Goal: Find specific page/section: Find specific page/section

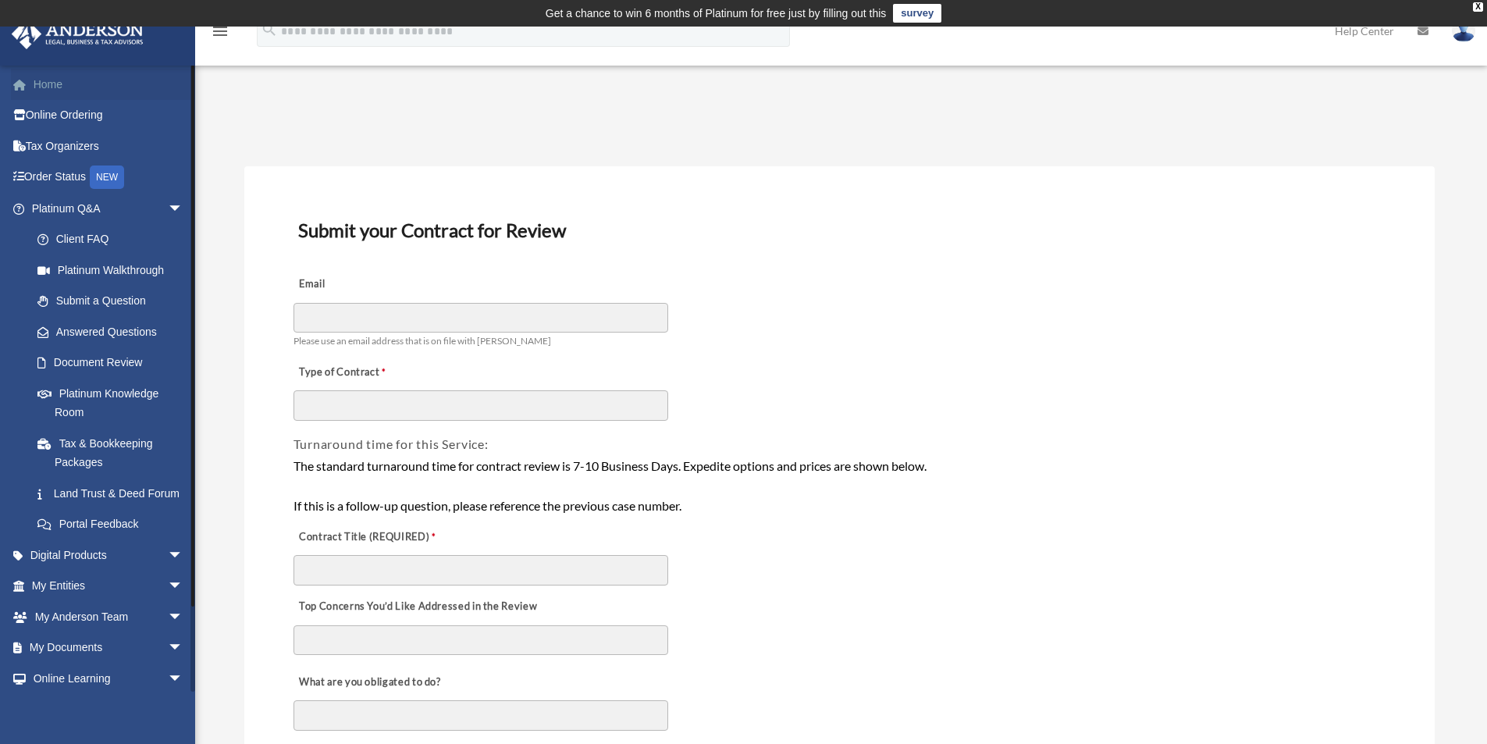
click at [62, 85] on link "Home" at bounding box center [109, 84] width 196 height 31
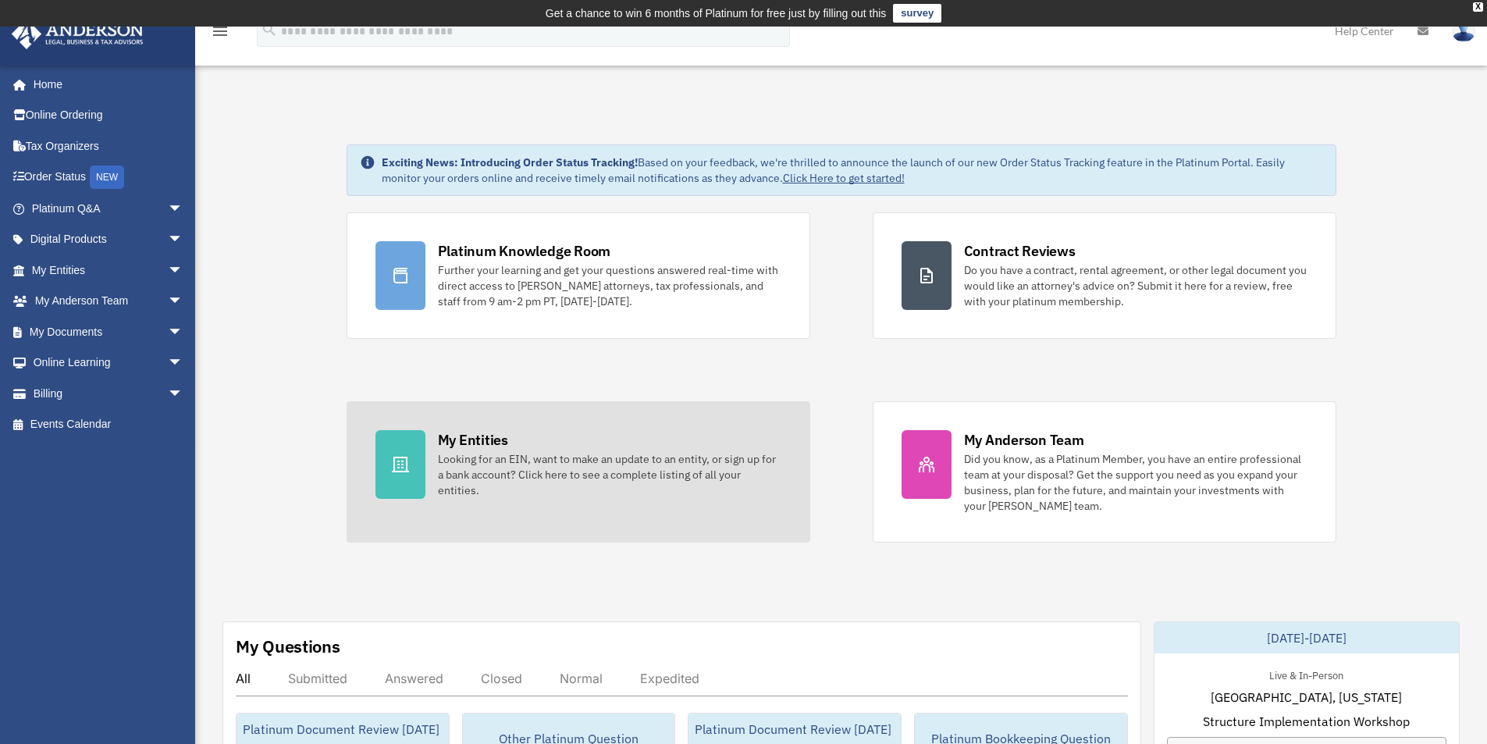
click at [794, 487] on link "My Entities Looking for an EIN, want to make an update to an entity, or sign up…" at bounding box center [579, 471] width 464 height 141
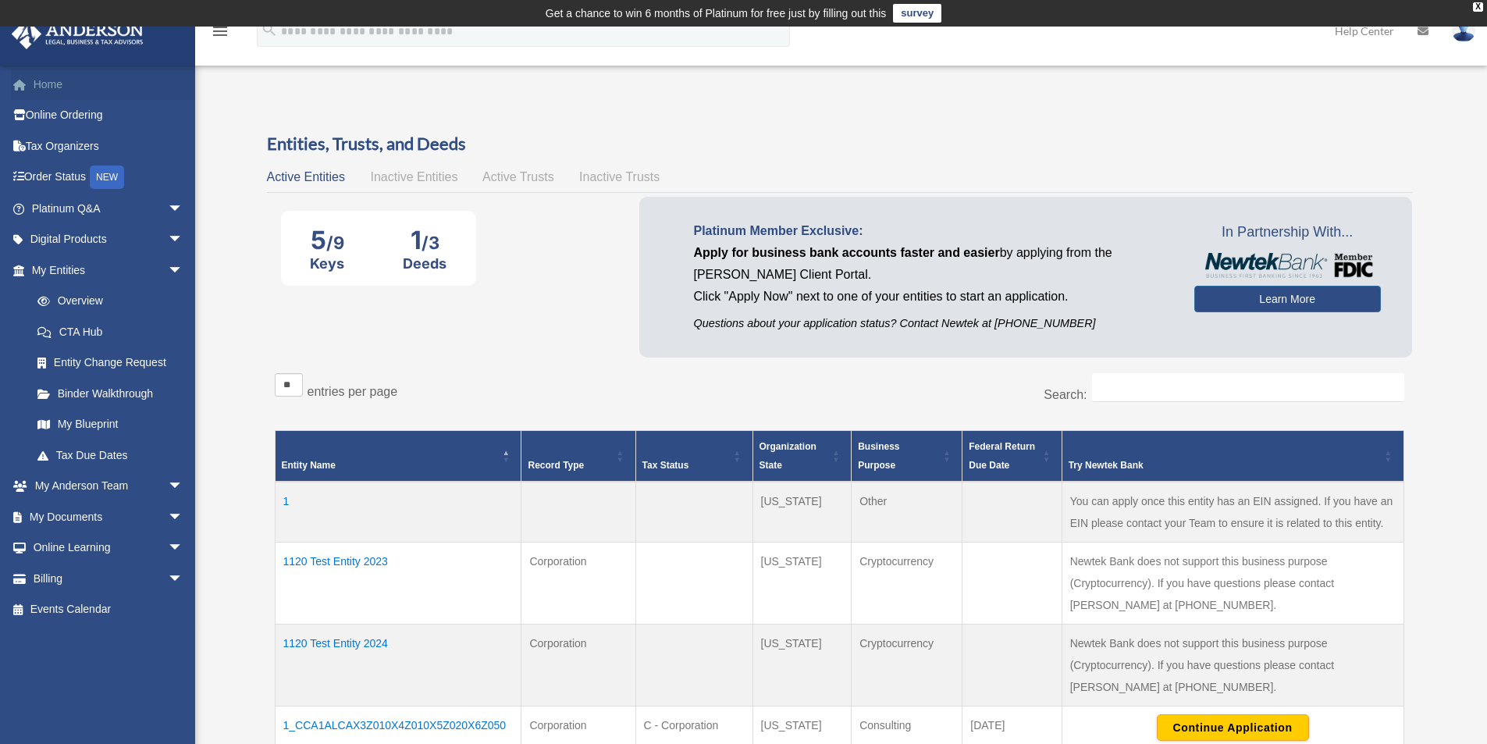
click at [40, 78] on link "Home" at bounding box center [109, 84] width 196 height 31
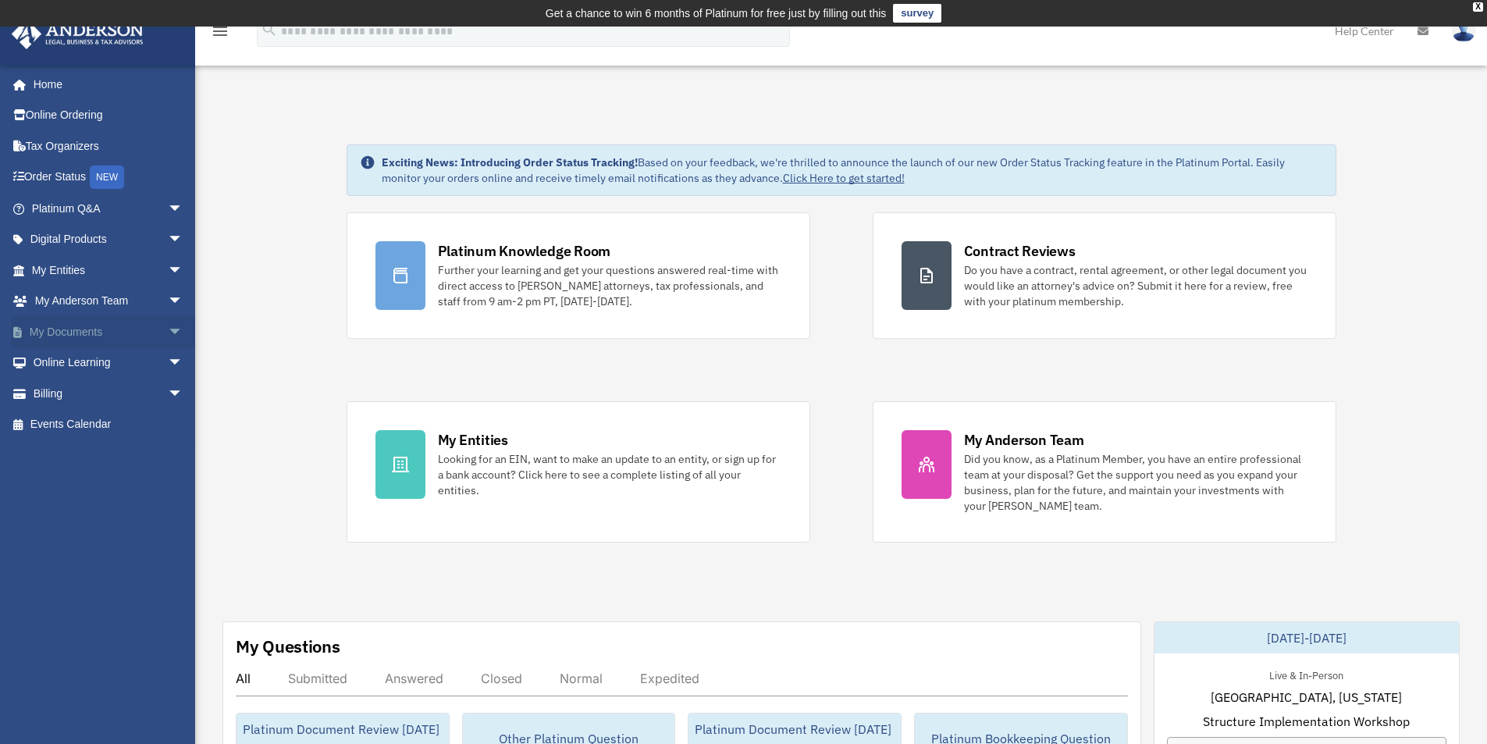
click at [168, 333] on span "arrow_drop_down" at bounding box center [183, 332] width 31 height 32
click at [102, 423] on link "Forms Library" at bounding box center [114, 424] width 185 height 31
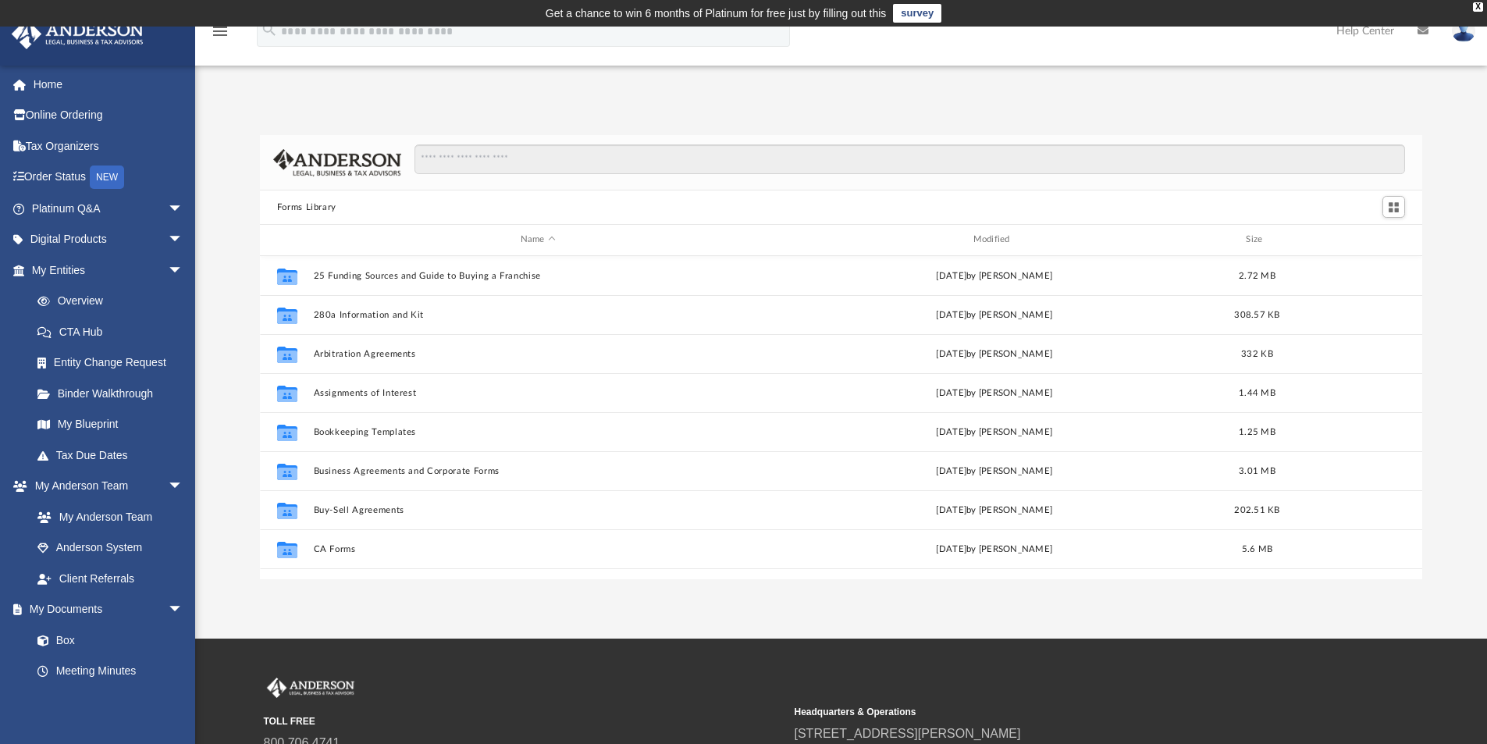
scroll to position [344, 1151]
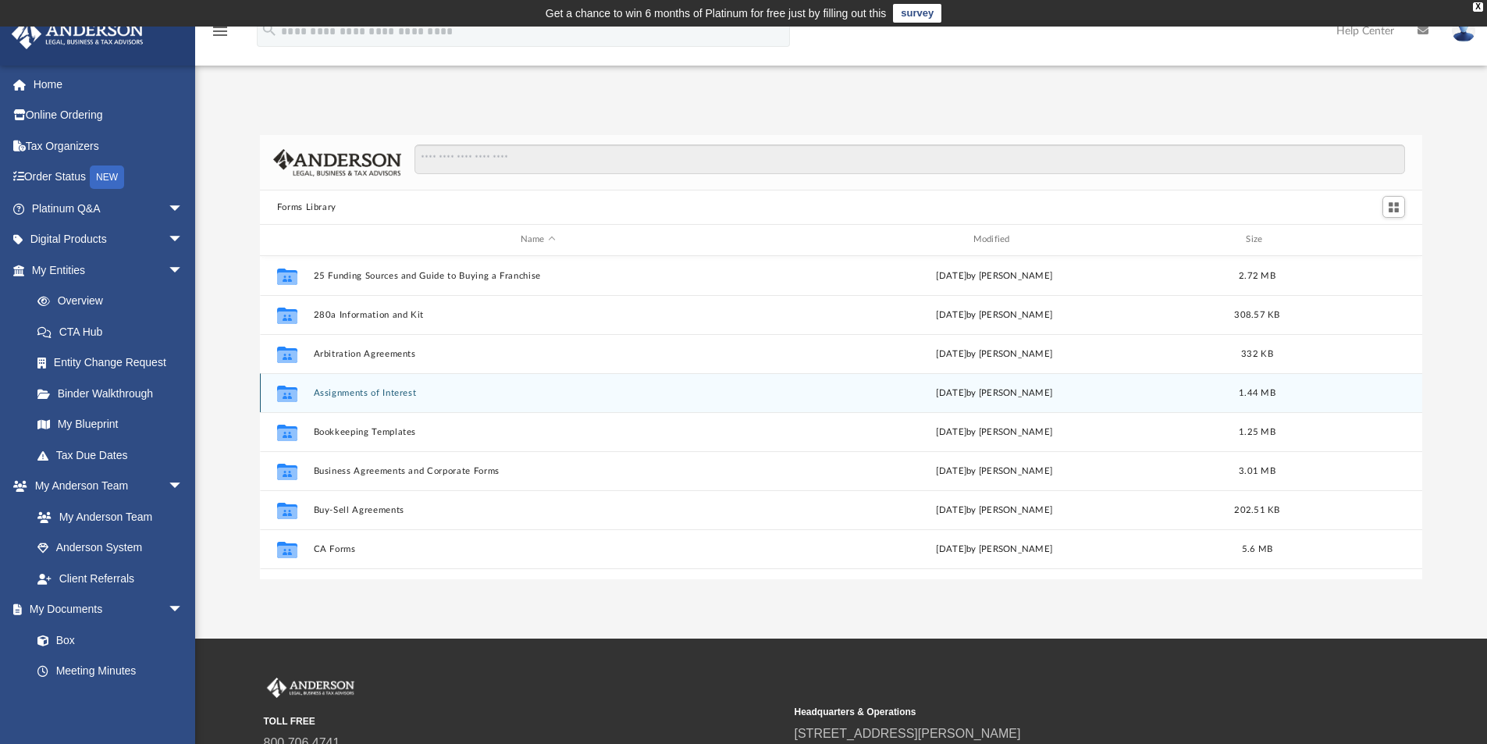
click at [383, 399] on div "Collaborated Folder Assignments of Interest [DATE] by [PERSON_NAME] 1.44 MB" at bounding box center [841, 392] width 1163 height 39
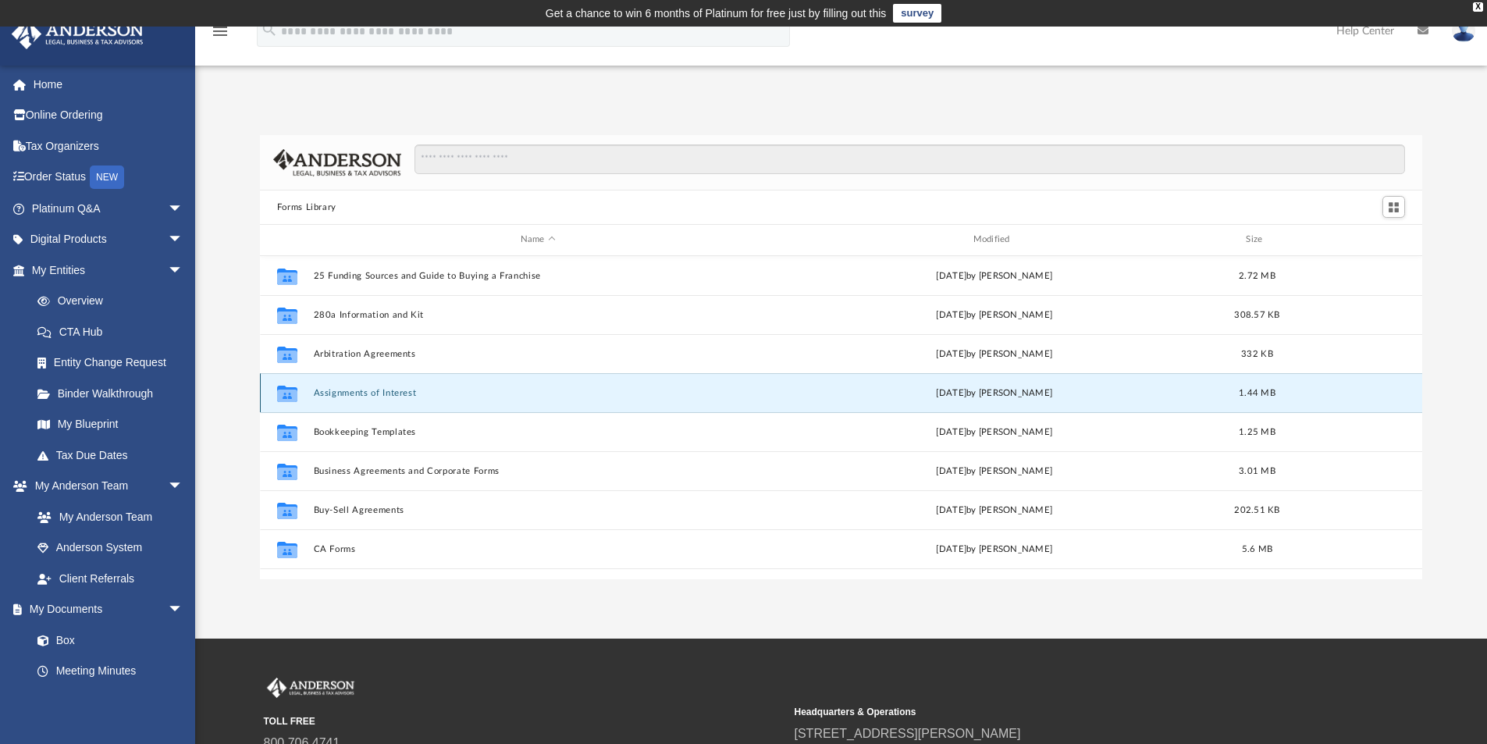
click at [365, 393] on button "Assignments of Interest" at bounding box center [538, 393] width 450 height 10
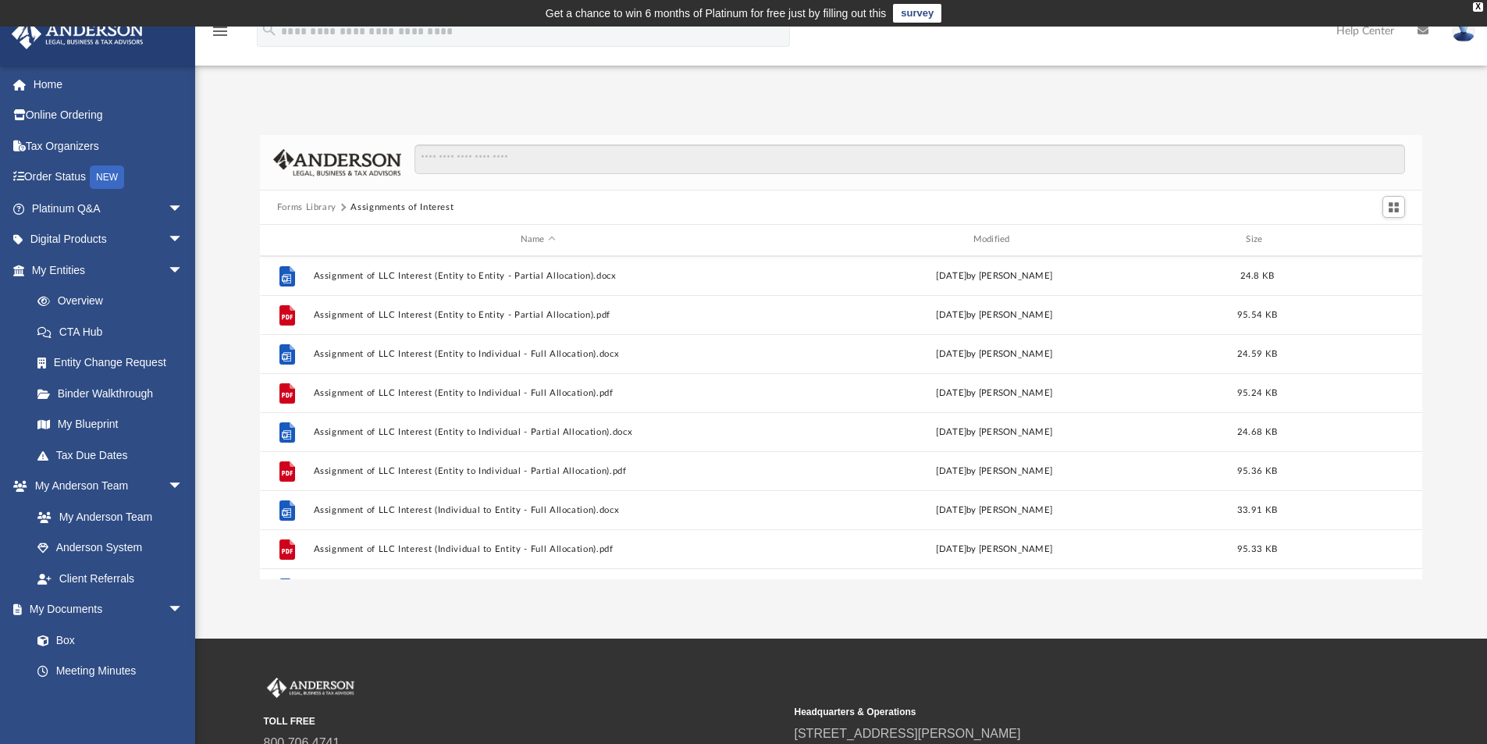
scroll to position [234, 0]
